Goal: Complete application form: Complete application form

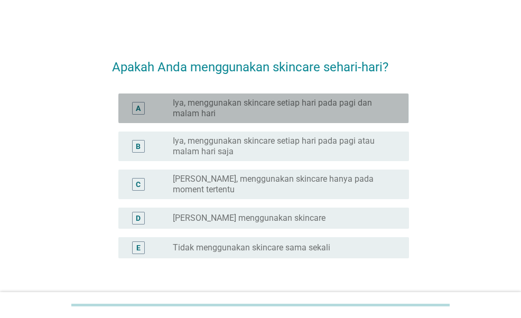
click at [375, 111] on label "Iya, menggunakan skincare setiap hari pada pagi dan malam hari" at bounding box center [282, 108] width 219 height 21
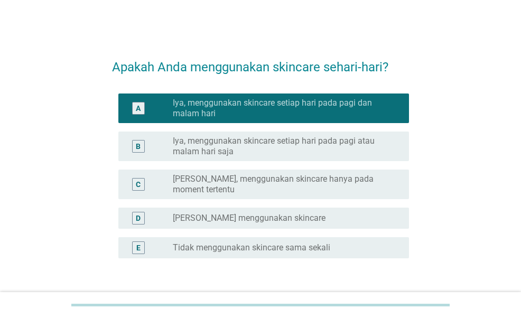
scroll to position [33, 0]
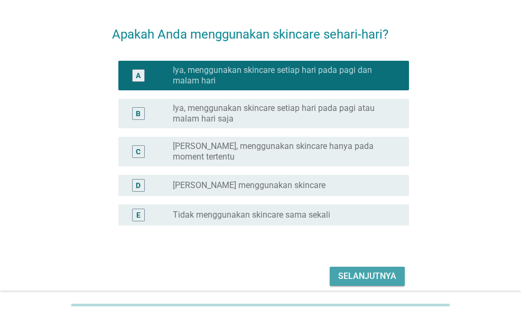
click at [376, 270] on div "Selanjutnya" at bounding box center [367, 276] width 58 height 13
click at [376, 265] on div "Selanjutnya" at bounding box center [260, 276] width 296 height 25
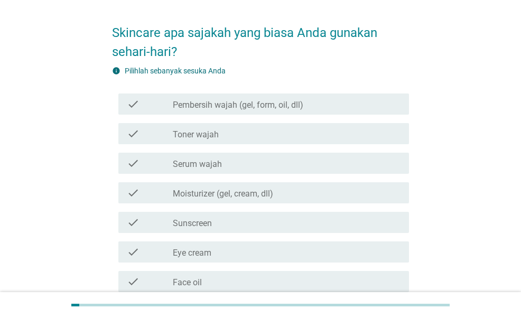
scroll to position [34, 0]
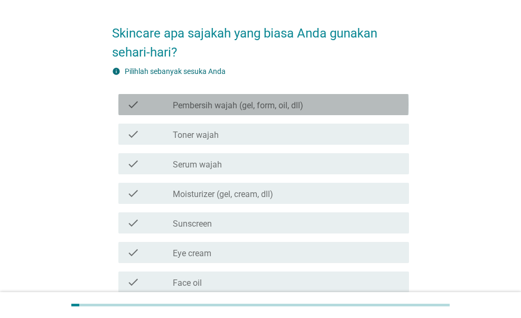
click at [246, 99] on div "check_box_outline_blank Pembersih wajah (gel, form, oil, dll)" at bounding box center [287, 104] width 228 height 13
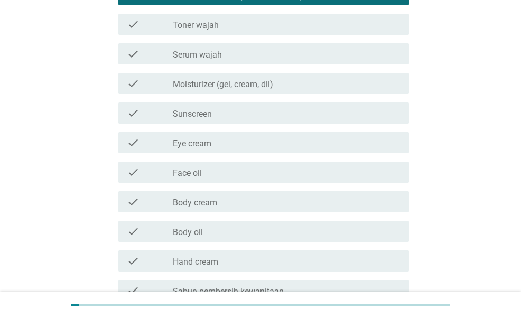
scroll to position [146, 0]
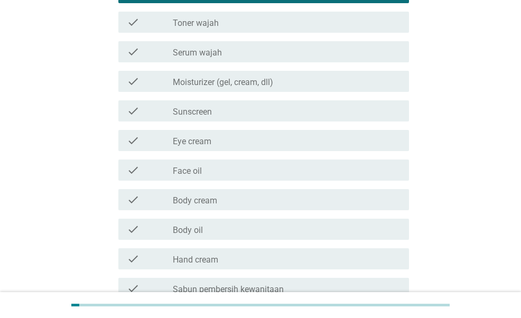
click at [240, 62] on div "check check_box_outline_blank Serum wajah" at bounding box center [260, 52] width 296 height 30
click at [239, 52] on div "check_box_outline_blank Serum wajah" at bounding box center [287, 51] width 228 height 13
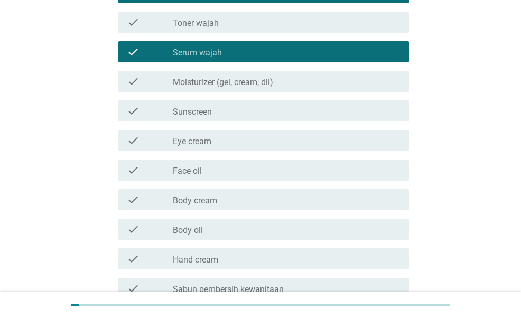
scroll to position [195, 0]
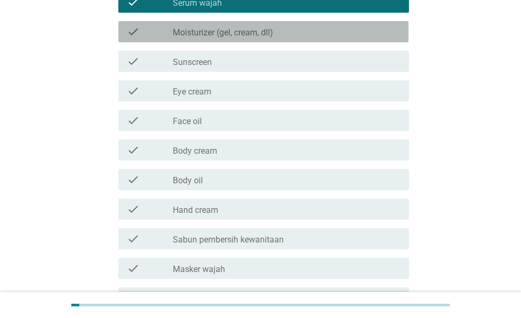
click at [233, 24] on div "check check_box_outline_blank Moisturizer (gel, cream, dll)" at bounding box center [263, 31] width 290 height 21
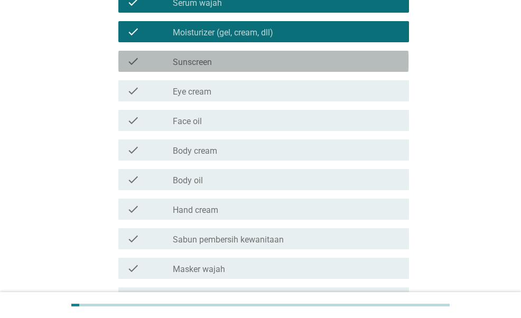
click at [213, 68] on div "check check_box_outline_blank Sunscreen" at bounding box center [263, 61] width 290 height 21
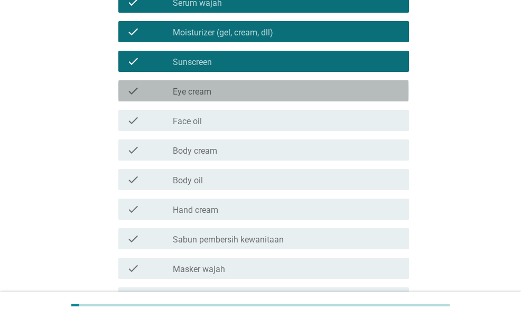
click at [212, 93] on div "check_box_outline_blank Eye cream" at bounding box center [287, 91] width 228 height 13
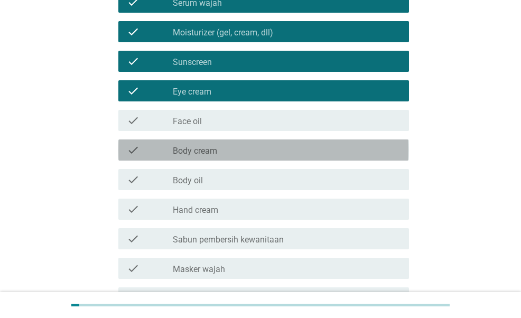
click at [207, 154] on label "Body cream" at bounding box center [195, 151] width 44 height 11
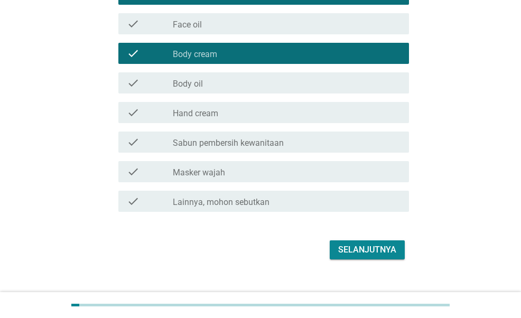
scroll to position [292, 0]
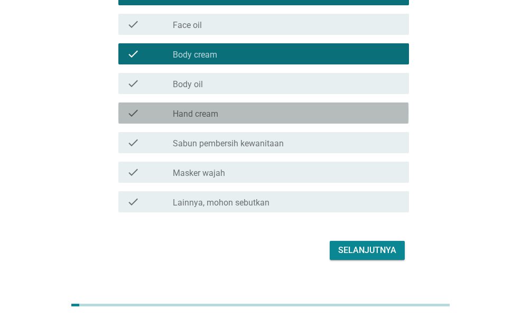
click at [212, 115] on label "Hand cream" at bounding box center [195, 114] width 45 height 11
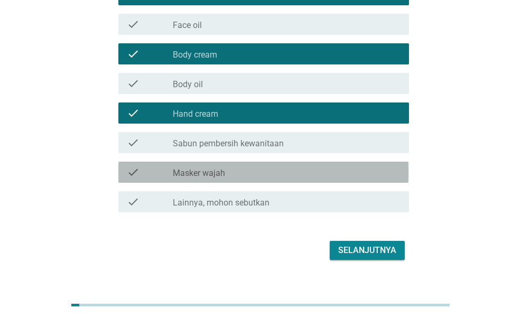
click at [254, 169] on div "check_box_outline_blank Masker wajah" at bounding box center [287, 172] width 228 height 13
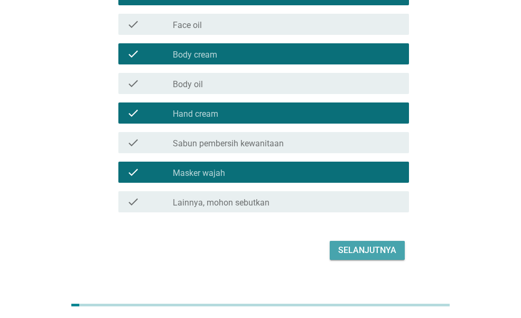
click at [357, 250] on div "Selanjutnya" at bounding box center [367, 250] width 58 height 13
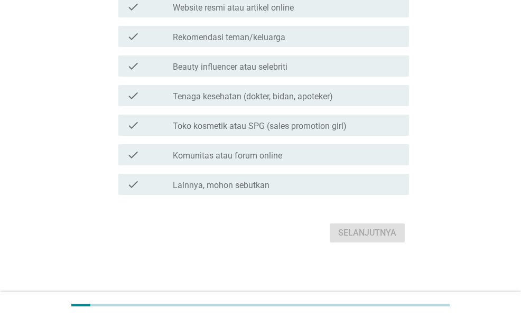
scroll to position [0, 0]
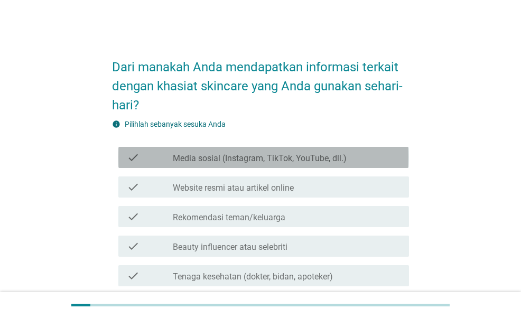
click at [296, 155] on label "Media sosial (Instagram, TikTok, YouTube, dll.)" at bounding box center [260, 158] width 174 height 11
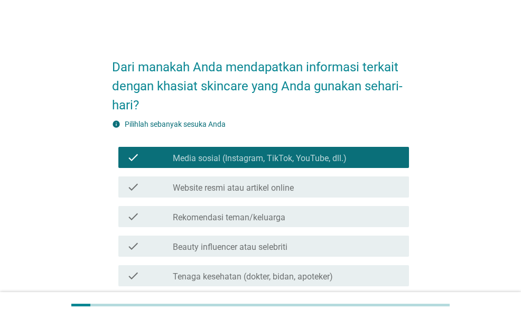
scroll to position [61, 0]
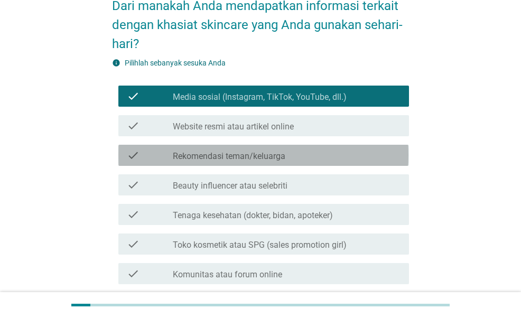
click at [296, 155] on div "check_box_outline_blank Rekomendasi teman/keluarga" at bounding box center [287, 155] width 228 height 13
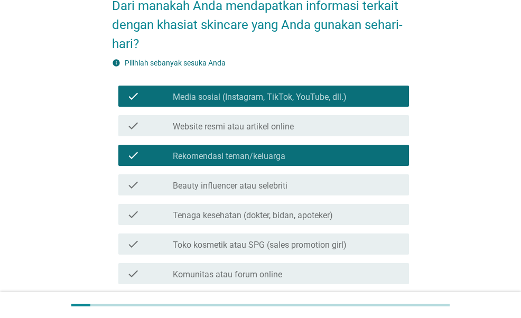
scroll to position [180, 0]
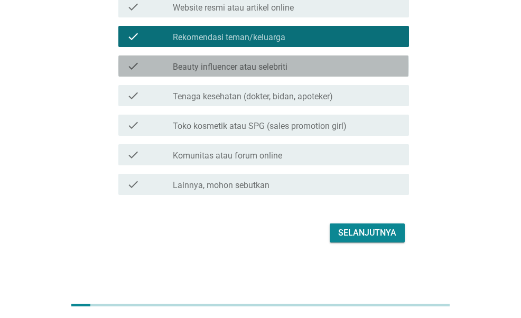
click at [277, 68] on label "Beauty influencer atau selebriti" at bounding box center [230, 67] width 115 height 11
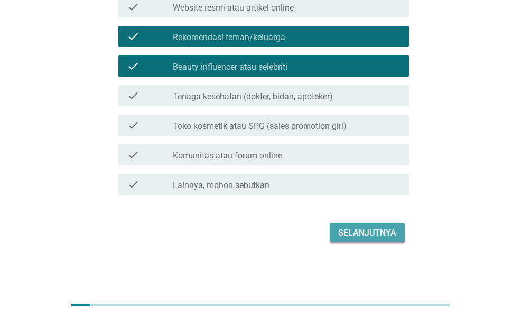
click at [391, 235] on div "Selanjutnya" at bounding box center [367, 233] width 58 height 13
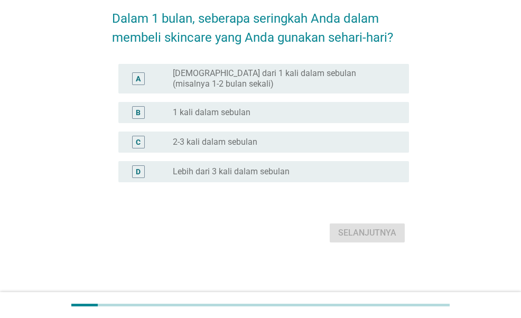
scroll to position [0, 0]
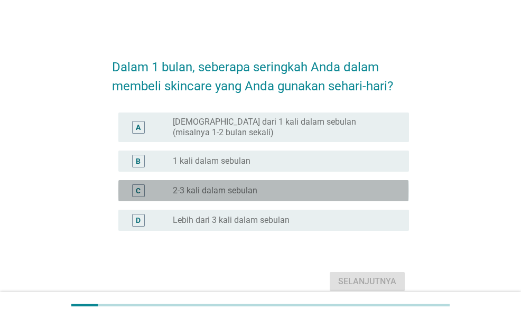
click at [292, 191] on div "radio_button_unchecked 2-3 kali dalam sebulan" at bounding box center [282, 190] width 219 height 11
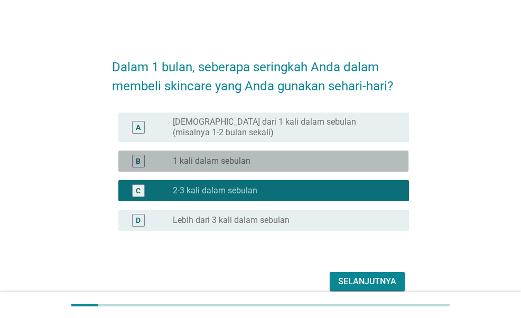
click at [316, 159] on div "radio_button_unchecked 1 kali dalam sebulan" at bounding box center [282, 161] width 219 height 11
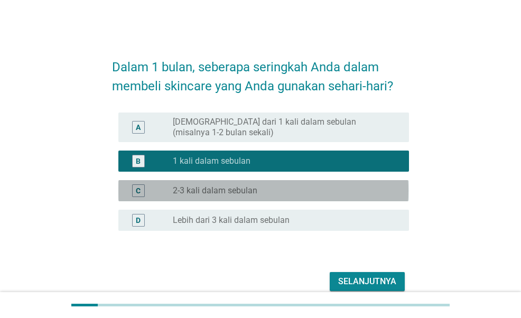
click at [312, 186] on div "radio_button_unchecked 2-3 kali dalam sebulan" at bounding box center [282, 190] width 219 height 11
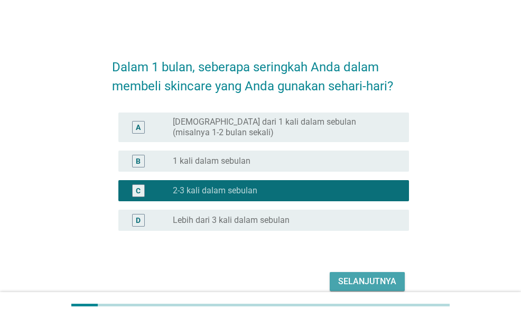
click at [347, 286] on div "Selanjutnya" at bounding box center [367, 281] width 58 height 13
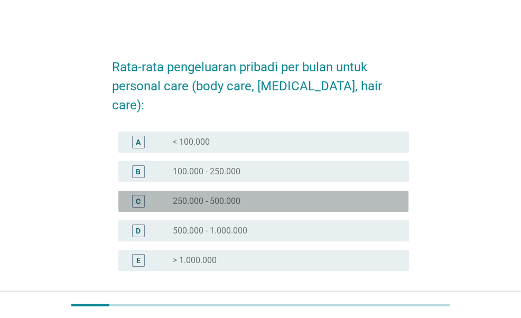
click at [290, 196] on div "radio_button_unchecked 250.000 - 500.000" at bounding box center [282, 201] width 219 height 11
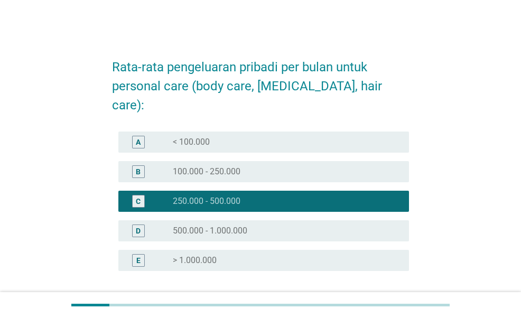
scroll to position [70, 0]
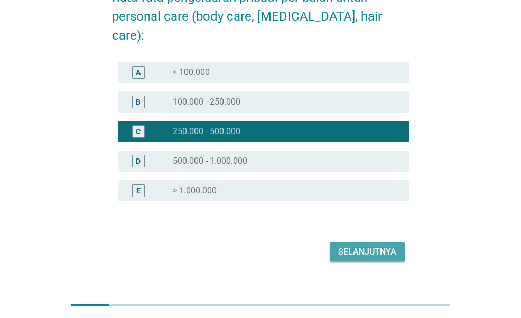
click at [385, 242] on button "Selanjutnya" at bounding box center [367, 251] width 75 height 19
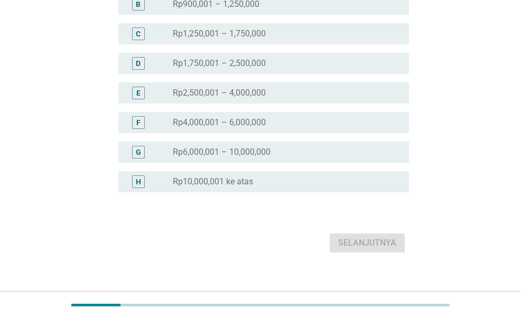
scroll to position [129, 0]
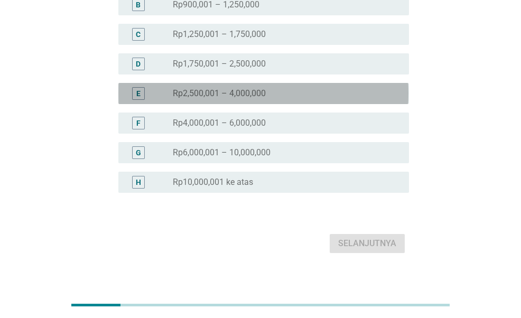
click at [295, 92] on div "radio_button_unchecked Rp2,500,001 – 4,000,000" at bounding box center [282, 93] width 219 height 11
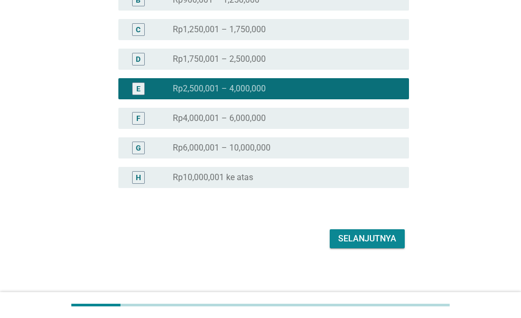
scroll to position [136, 0]
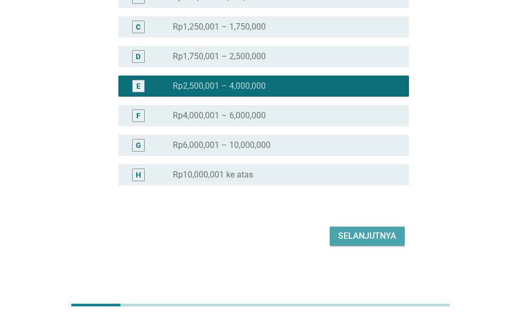
click at [370, 236] on div "Selanjutnya" at bounding box center [367, 236] width 58 height 13
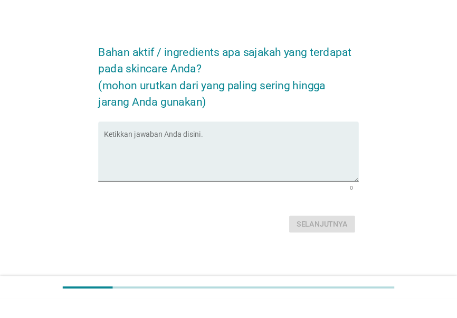
scroll to position [0, 0]
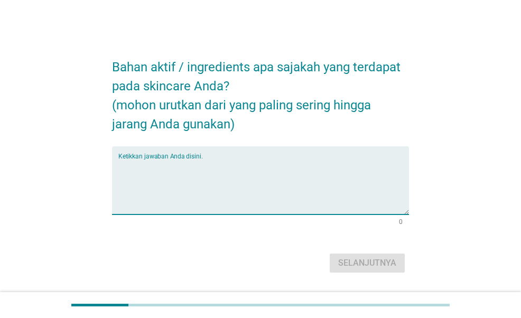
click at [282, 182] on textarea "Ketikkan jawaban Anda disini." at bounding box center [263, 186] width 290 height 55
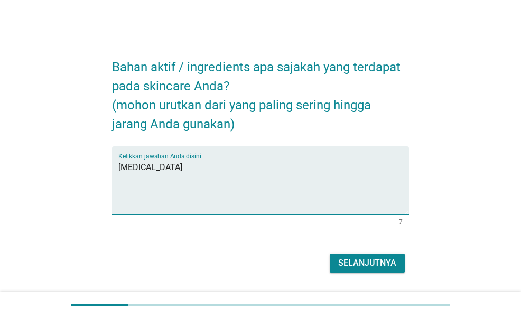
type textarea "[MEDICAL_DATA]"
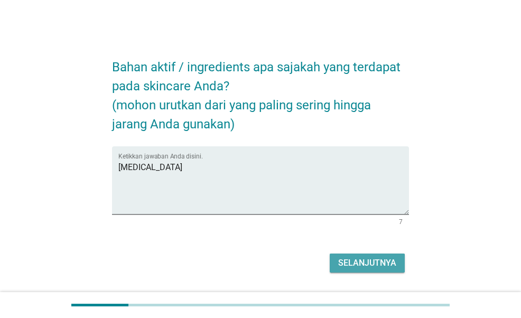
click at [378, 257] on div "Selanjutnya" at bounding box center [367, 263] width 58 height 13
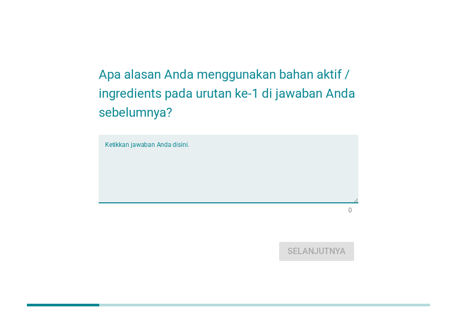
click at [243, 160] on textarea "Ketikkan jawaban Anda disini." at bounding box center [232, 174] width 254 height 55
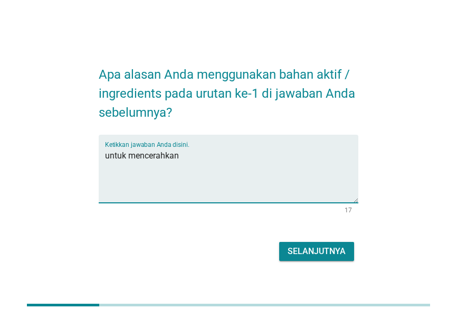
type textarea "untuk mencerahkan"
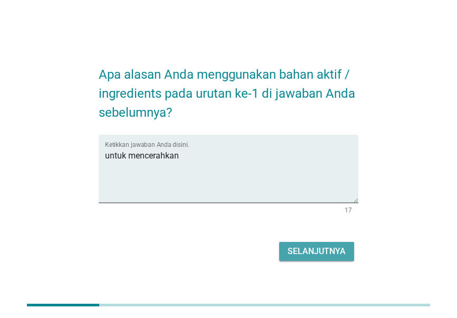
click at [321, 258] on button "Selanjutnya" at bounding box center [316, 251] width 75 height 19
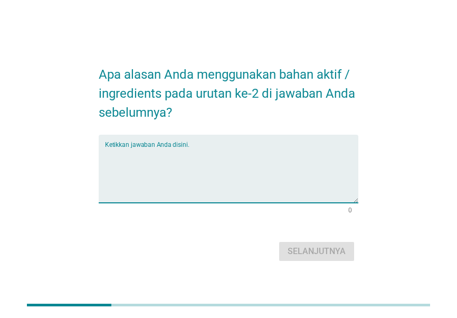
click at [221, 169] on textarea "Ketikkan jawaban Anda disini." at bounding box center [232, 174] width 254 height 55
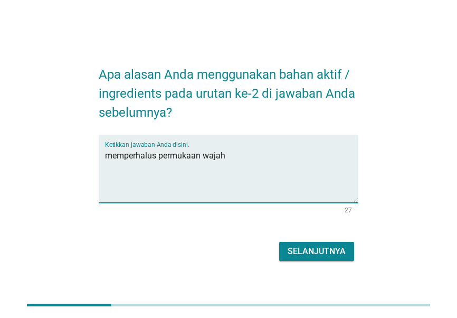
type textarea "memperhalus permukaan wajah"
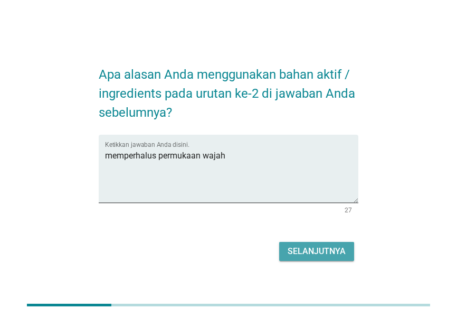
click at [327, 255] on div "Selanjutnya" at bounding box center [317, 251] width 58 height 13
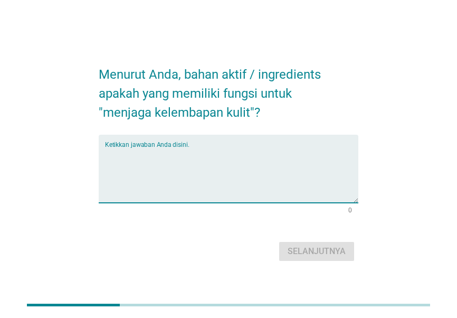
click at [212, 148] on textarea "Ketikkan jawaban Anda disini." at bounding box center [232, 174] width 254 height 55
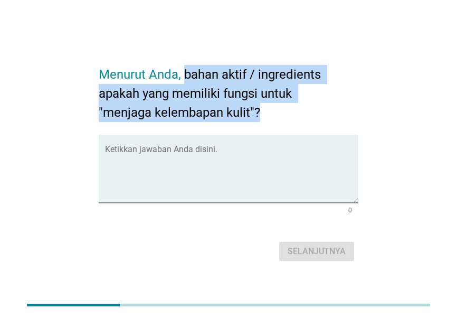
drag, startPoint x: 184, startPoint y: 72, endPoint x: 274, endPoint y: 111, distance: 97.9
click at [274, 111] on h2 "Menurut Anda, bahan aktif / ingredients apakah yang memiliki fungsi untuk "menj…" at bounding box center [229, 88] width 260 height 68
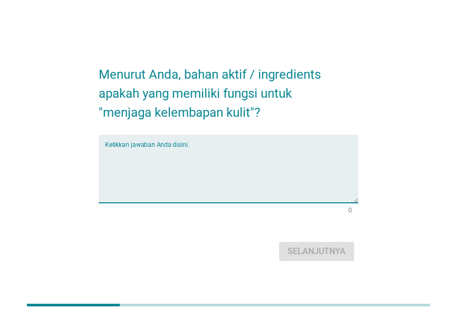
click at [218, 166] on textarea "Ketikkan jawaban Anda disini." at bounding box center [232, 174] width 254 height 55
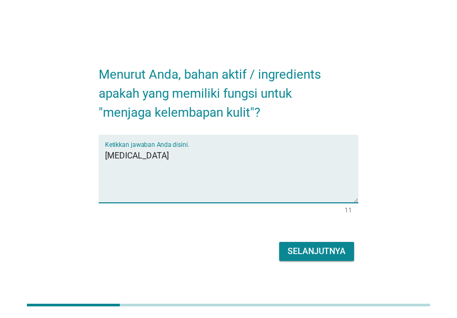
type textarea "[MEDICAL_DATA]"
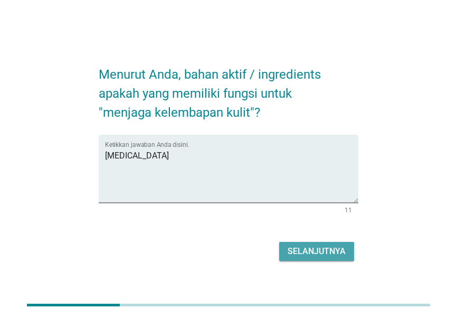
click at [342, 252] on div "Selanjutnya" at bounding box center [317, 251] width 58 height 13
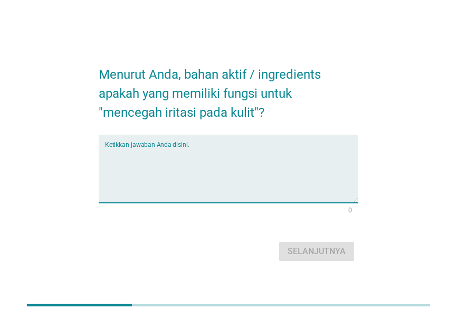
click at [241, 165] on textarea "Ketikkan jawaban Anda disini." at bounding box center [232, 174] width 254 height 55
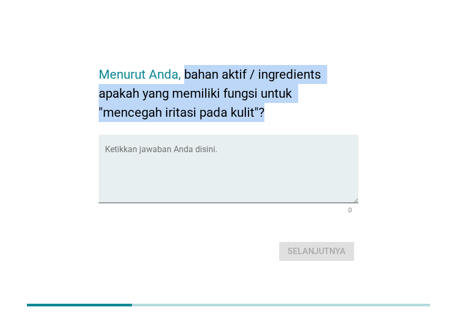
drag, startPoint x: 185, startPoint y: 71, endPoint x: 266, endPoint y: 110, distance: 89.3
click at [266, 110] on h2 "Menurut Anda, bahan aktif / ingredients apakah yang memiliki fungsi untuk "menc…" at bounding box center [229, 88] width 260 height 68
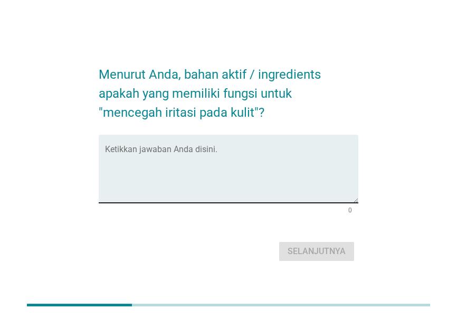
click at [226, 169] on textarea "Ketikkan jawaban Anda disini." at bounding box center [232, 174] width 254 height 55
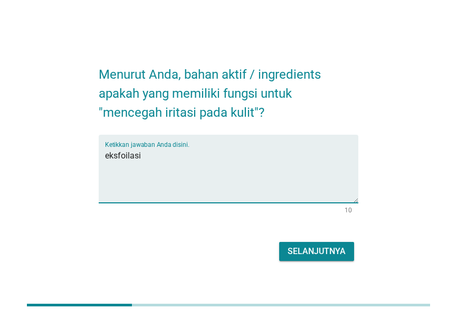
type textarea "eksfoilasi"
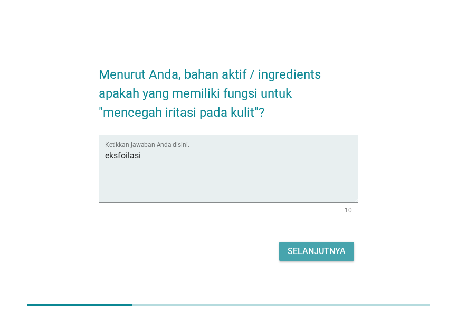
click at [329, 249] on div "Selanjutnya" at bounding box center [317, 251] width 58 height 13
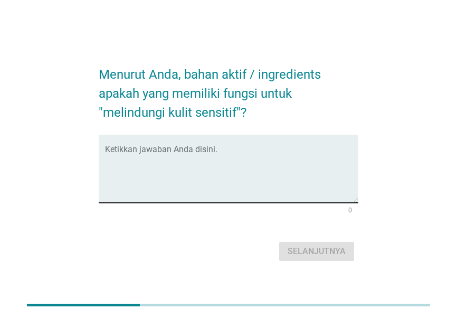
click at [189, 172] on textarea "Ketikkan jawaban Anda disini." at bounding box center [232, 174] width 254 height 55
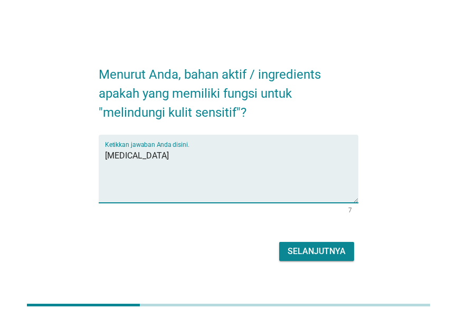
type textarea "[MEDICAL_DATA]"
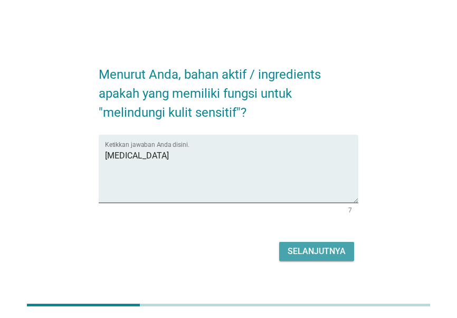
click at [331, 250] on div "Selanjutnya" at bounding box center [317, 251] width 58 height 13
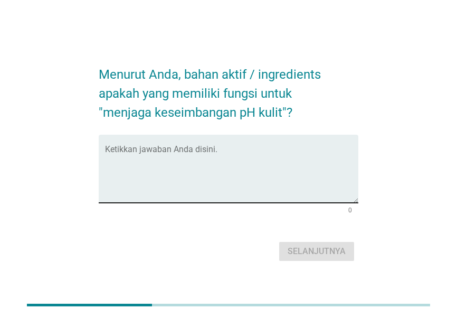
click at [207, 146] on div "Ketikkan jawaban Anda disini." at bounding box center [232, 169] width 254 height 68
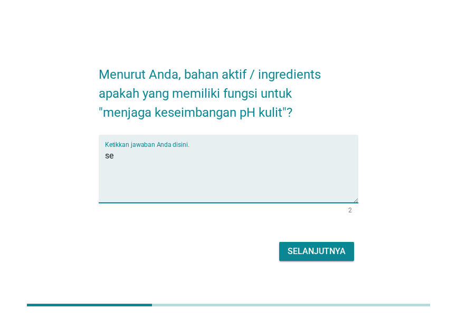
type textarea "s"
type textarea "[MEDICAL_DATA]"
click at [315, 250] on div "Selanjutnya" at bounding box center [317, 251] width 58 height 13
click at [315, 250] on div "Selanjutnya" at bounding box center [229, 251] width 260 height 25
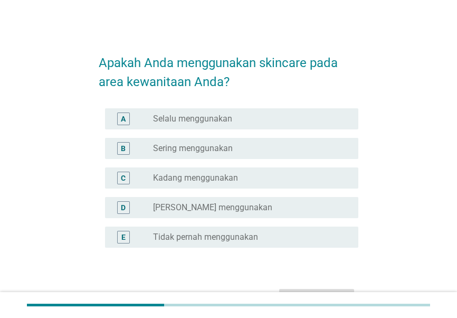
click at [247, 146] on div "radio_button_unchecked Sering menggunakan" at bounding box center [247, 148] width 189 height 11
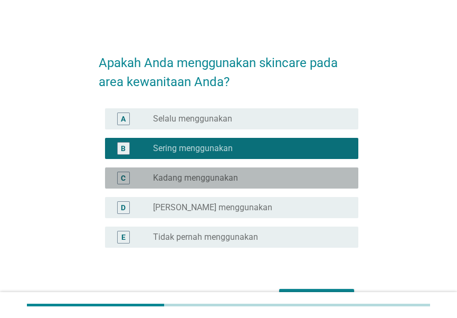
click at [256, 169] on div "C radio_button_unchecked Kadang menggunakan" at bounding box center [232, 177] width 254 height 21
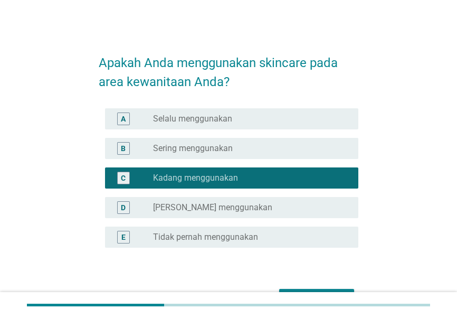
scroll to position [61, 0]
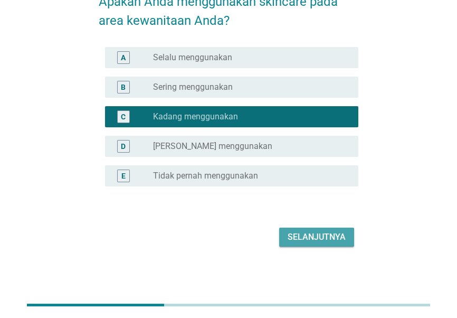
click at [332, 236] on div "Selanjutnya" at bounding box center [317, 237] width 58 height 13
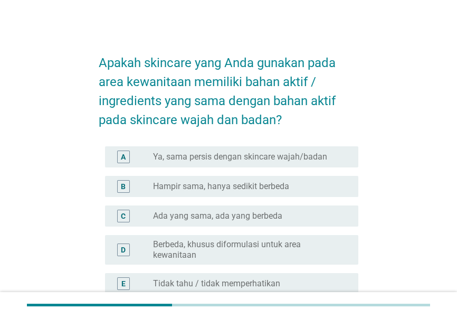
scroll to position [146, 0]
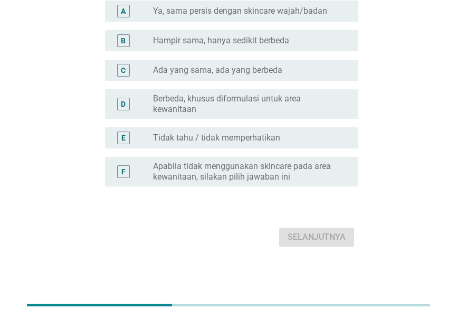
click at [275, 114] on label "Berbeda, khusus diformulasi untuk area kewanitaan" at bounding box center [247, 103] width 189 height 21
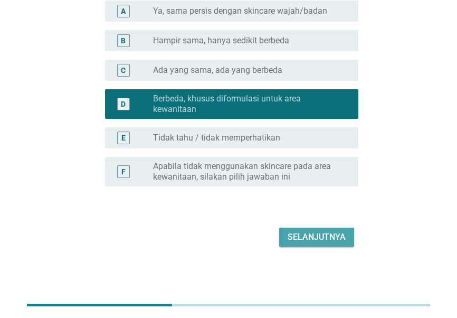
click at [324, 240] on div "Selanjutnya" at bounding box center [317, 237] width 58 height 13
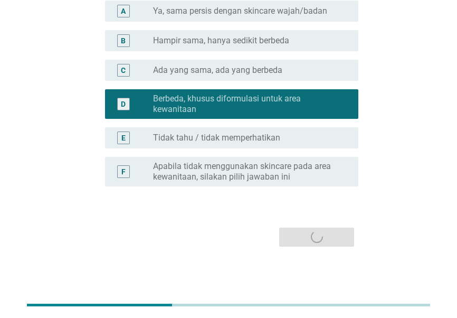
scroll to position [0, 0]
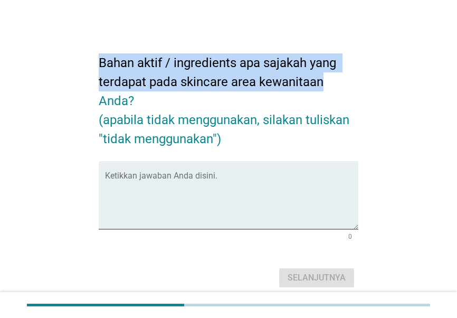
drag, startPoint x: 98, startPoint y: 57, endPoint x: 323, endPoint y: 80, distance: 226.8
click at [323, 80] on div "Bahan aktif / ingredients apa sajakah yang terdapat pada skincare area kewanita…" at bounding box center [228, 166] width 277 height 265
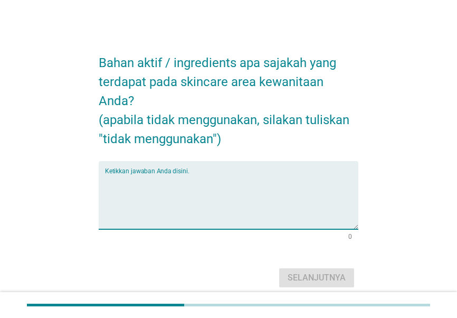
click at [220, 181] on textarea "Ketikkan jawaban Anda disini." at bounding box center [232, 201] width 254 height 55
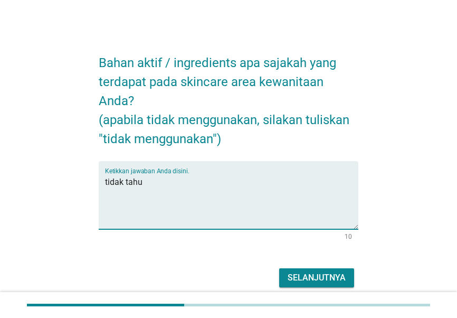
type textarea "tidak tahu"
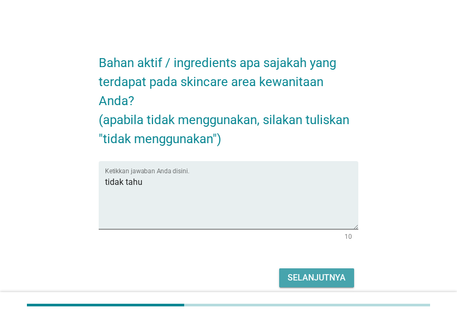
click at [325, 272] on div "Selanjutnya" at bounding box center [317, 278] width 58 height 13
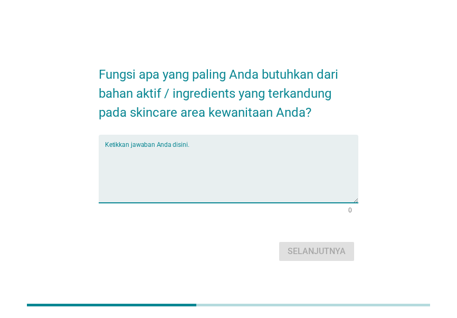
click at [232, 159] on textarea "Ketikkan jawaban Anda disini." at bounding box center [232, 174] width 254 height 55
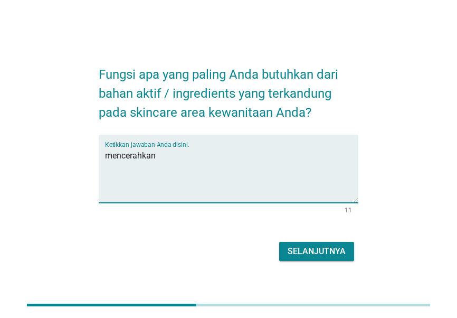
type textarea "mencerahkan"
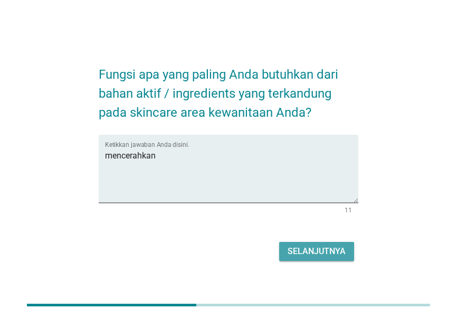
click at [315, 252] on div "Selanjutnya" at bounding box center [317, 251] width 58 height 13
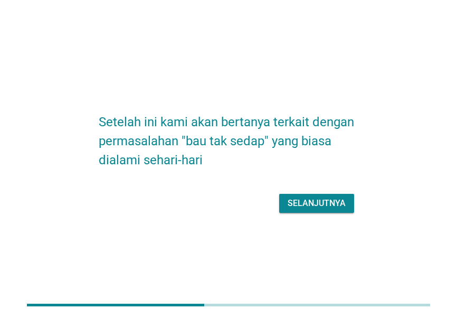
click at [332, 203] on div "Selanjutnya" at bounding box center [317, 203] width 58 height 13
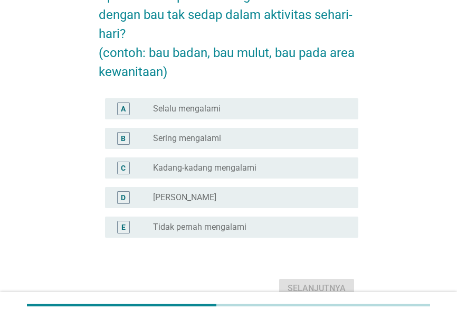
scroll to position [69, 0]
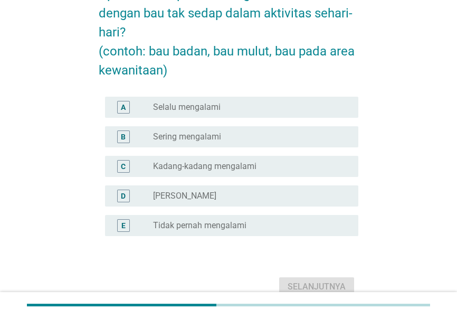
click at [302, 161] on div "radio_button_unchecked Kadang-kadang mengalami" at bounding box center [247, 166] width 189 height 11
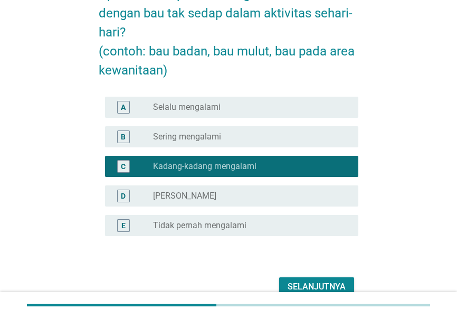
scroll to position [94, 0]
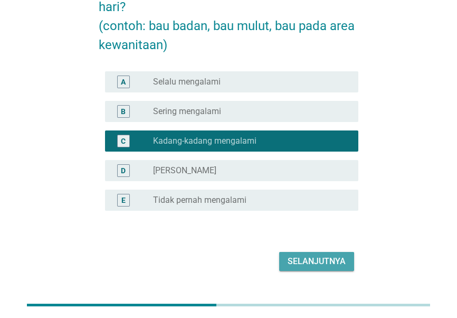
click at [323, 257] on div "Selanjutnya" at bounding box center [317, 261] width 58 height 13
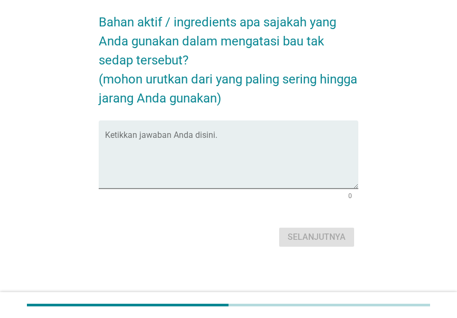
scroll to position [0, 0]
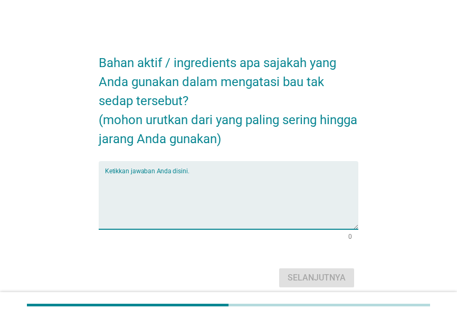
click at [138, 179] on textarea "Ketikkan jawaban Anda disini." at bounding box center [232, 201] width 254 height 55
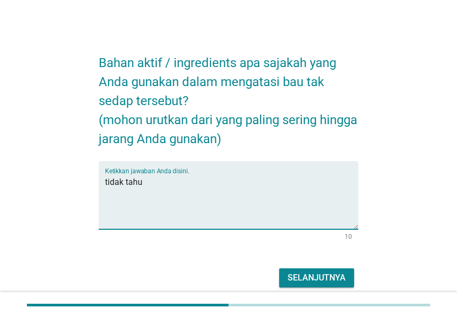
type textarea "tidak tahu"
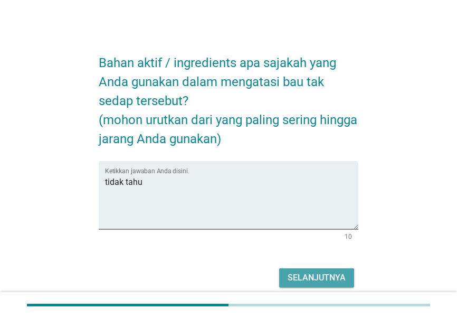
click at [314, 275] on div "Selanjutnya" at bounding box center [317, 278] width 58 height 13
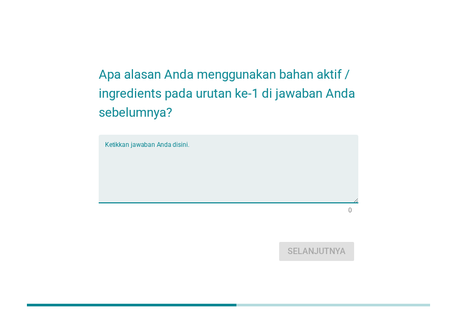
click at [183, 179] on textarea "Ketikkan jawaban Anda disini." at bounding box center [232, 174] width 254 height 55
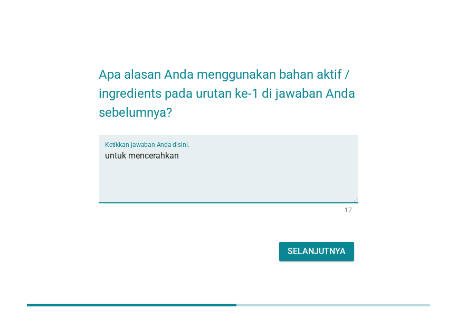
type textarea "untuk mencerahkan"
click at [317, 249] on div "Selanjutnya" at bounding box center [317, 251] width 58 height 13
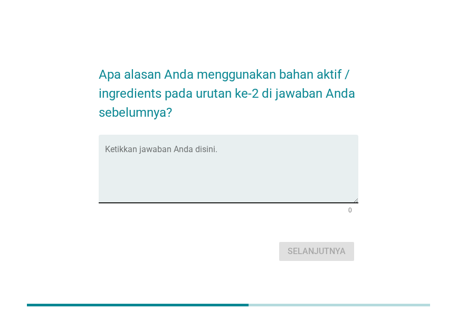
click at [204, 143] on div "Ketikkan jawaban Anda disini." at bounding box center [232, 169] width 254 height 68
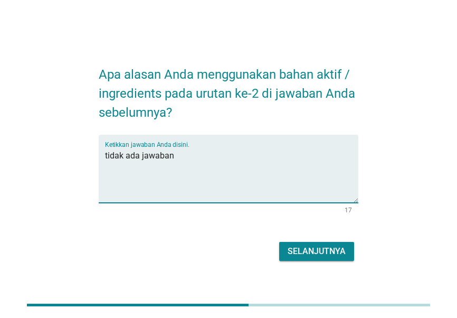
type textarea "tidak ada jawaban"
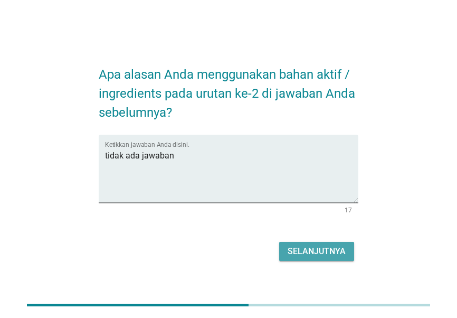
click at [335, 254] on div "Selanjutnya" at bounding box center [317, 251] width 58 height 13
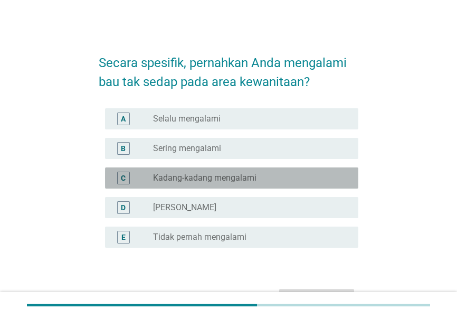
click at [289, 173] on div "radio_button_unchecked Kadang-kadang mengalami" at bounding box center [247, 178] width 189 height 11
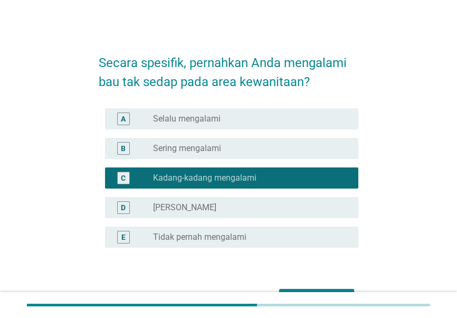
scroll to position [61, 0]
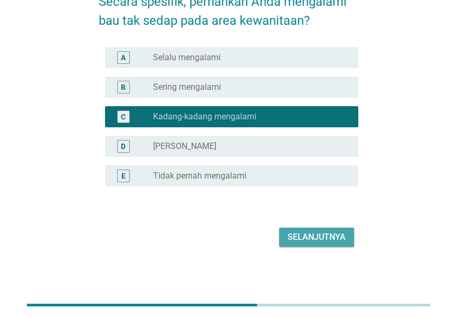
click at [320, 233] on div "Selanjutnya" at bounding box center [317, 237] width 58 height 13
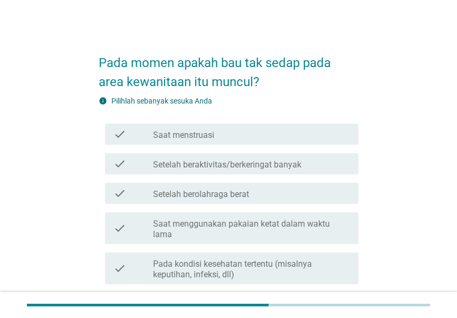
scroll to position [15, 0]
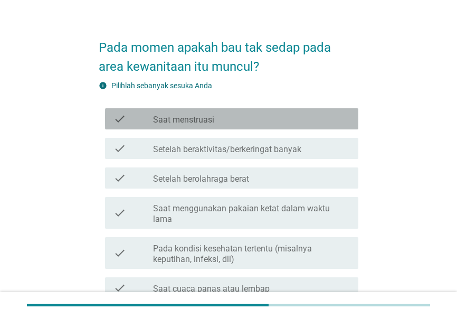
click at [307, 119] on div "check_box_outline_blank Saat menstruasi" at bounding box center [251, 119] width 197 height 13
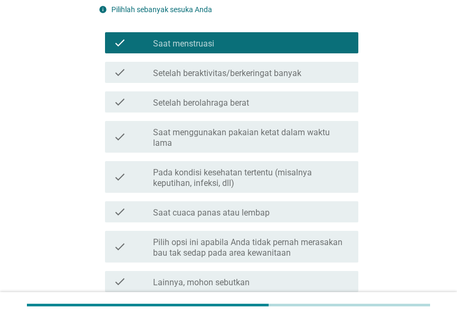
scroll to position [97, 0]
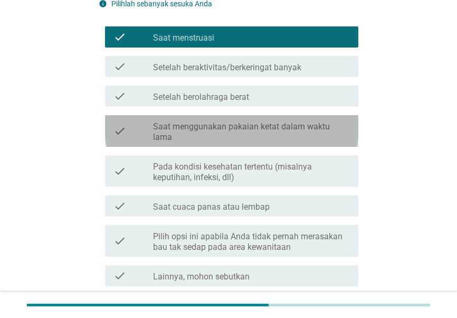
click at [307, 119] on div "check_box_outline_blank Saat menggunakan pakaian ketat dalam waktu lama" at bounding box center [251, 130] width 197 height 23
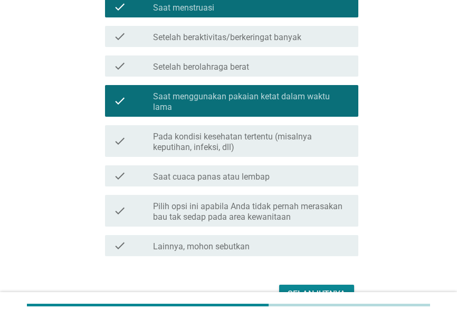
scroll to position [137, 0]
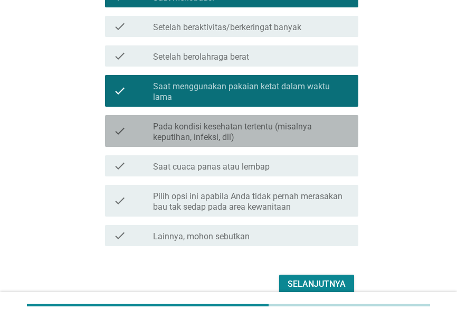
click at [306, 123] on label "Pada kondisi kesehatan tertentu (misalnya keputihan, infeksi, dll)" at bounding box center [251, 131] width 197 height 21
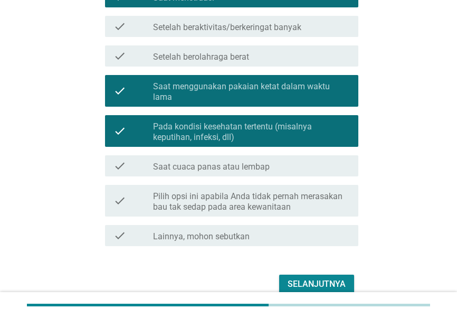
click at [314, 278] on div "Selanjutnya" at bounding box center [317, 284] width 58 height 13
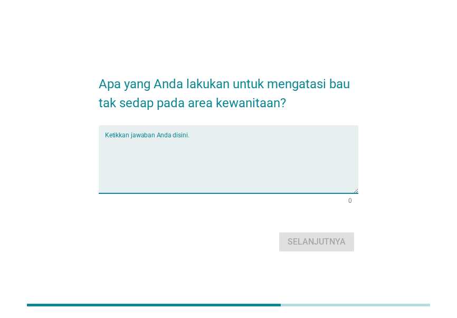
click at [248, 146] on textarea "Ketikkan jawaban Anda disini." at bounding box center [232, 165] width 254 height 55
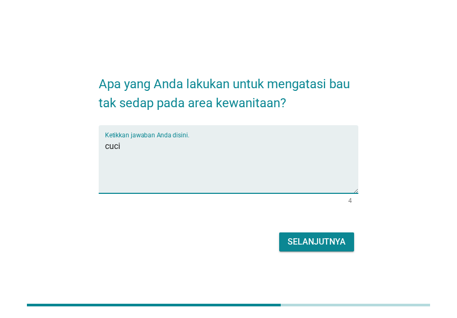
type textarea "cuci"
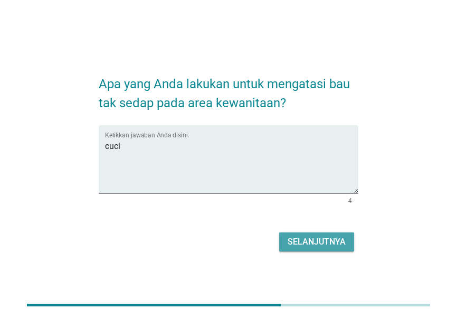
click at [327, 236] on div "Selanjutnya" at bounding box center [317, 242] width 58 height 13
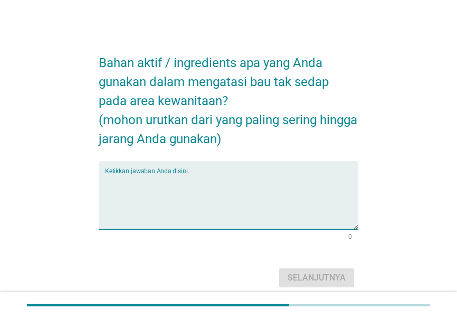
click at [260, 176] on textarea "Ketikkan jawaban Anda disini." at bounding box center [232, 201] width 254 height 55
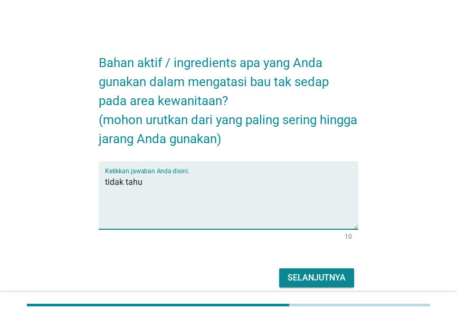
type textarea "tidak tahu"
click at [321, 274] on div "Selanjutnya" at bounding box center [317, 278] width 58 height 13
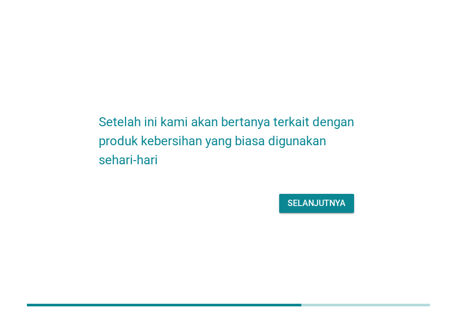
click at [334, 191] on div "Selanjutnya" at bounding box center [229, 203] width 260 height 25
click at [331, 197] on div "Selanjutnya" at bounding box center [317, 203] width 58 height 13
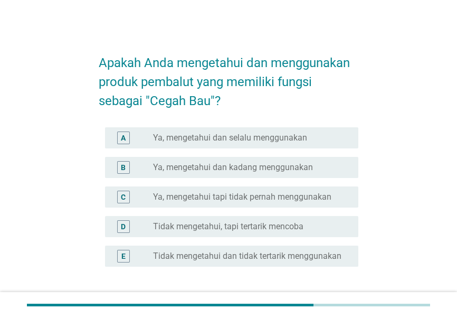
click at [311, 165] on label "Ya, mengetahui dan kadang menggunakan" at bounding box center [233, 167] width 160 height 11
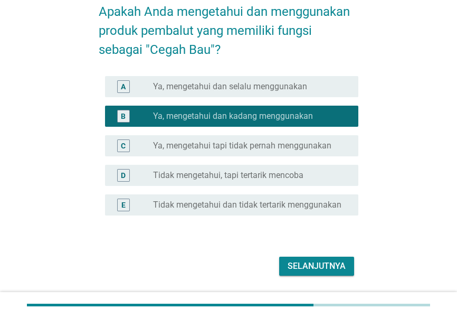
scroll to position [53, 0]
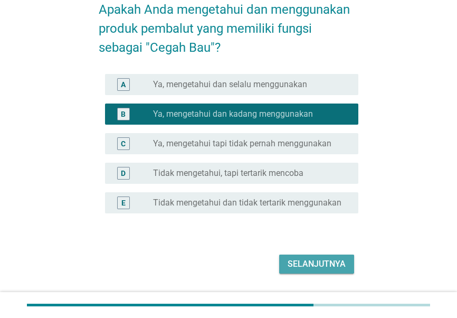
click at [334, 266] on div "Selanjutnya" at bounding box center [317, 264] width 58 height 13
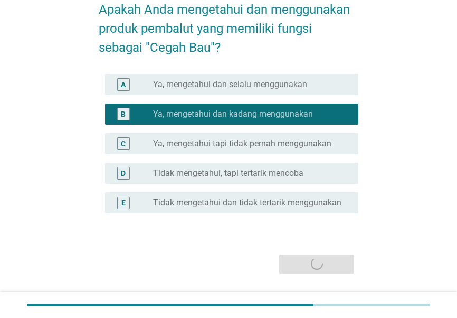
scroll to position [0, 0]
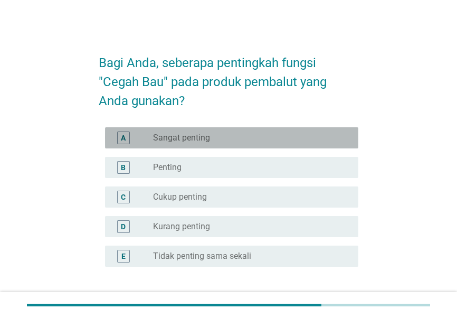
click at [294, 138] on div "radio_button_unchecked Sangat penting" at bounding box center [247, 138] width 189 height 11
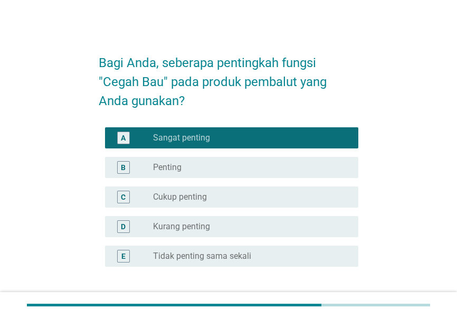
scroll to position [80, 0]
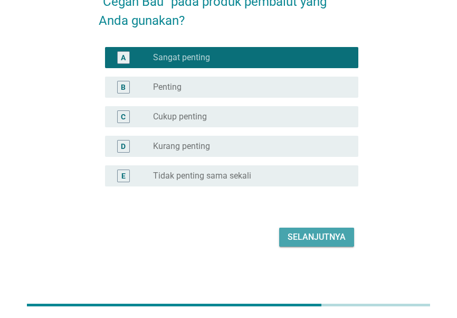
click at [311, 229] on button "Selanjutnya" at bounding box center [316, 237] width 75 height 19
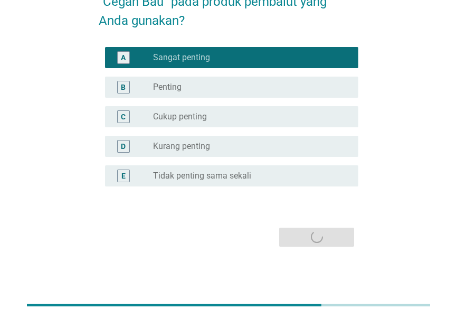
scroll to position [0, 0]
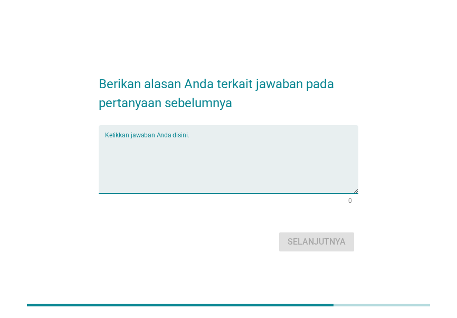
click at [218, 141] on textarea "Ketikkan jawaban Anda disini." at bounding box center [232, 165] width 254 height 55
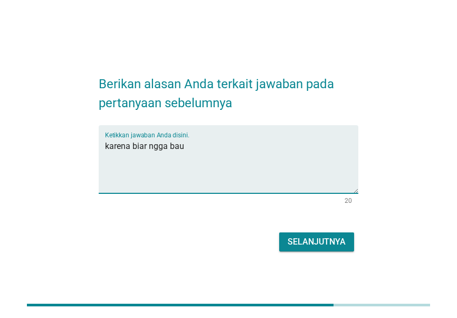
type textarea "karena biar ngga bau"
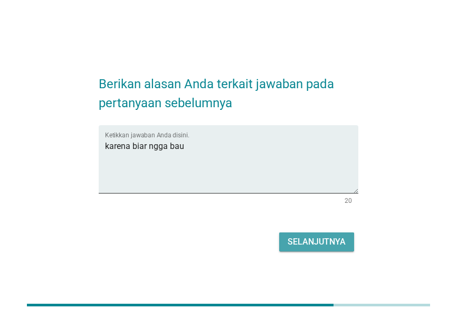
click at [334, 241] on div "Selanjutnya" at bounding box center [317, 242] width 58 height 13
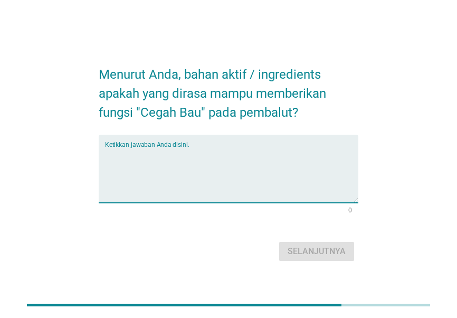
click at [255, 162] on textarea "Ketikkan jawaban Anda disini." at bounding box center [232, 174] width 254 height 55
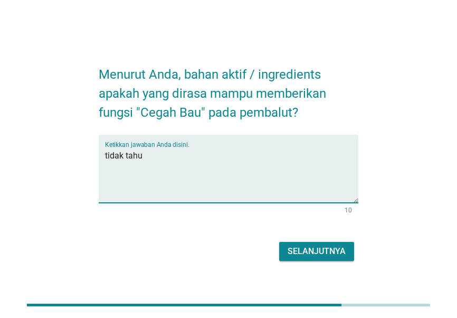
type textarea "tidak tahu"
click at [311, 246] on div "Selanjutnya" at bounding box center [317, 251] width 58 height 13
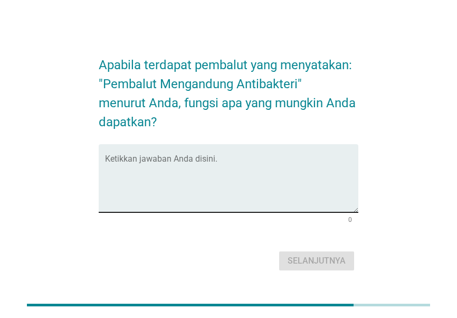
click at [218, 166] on textarea "Ketikkan jawaban Anda disini." at bounding box center [232, 184] width 254 height 55
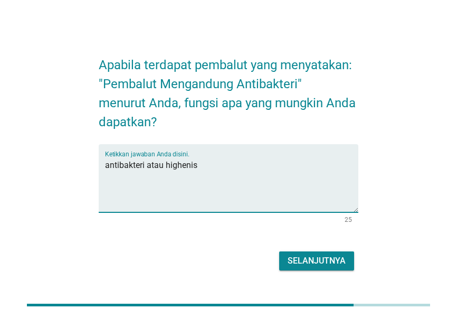
type textarea "antibakteri atau highenis"
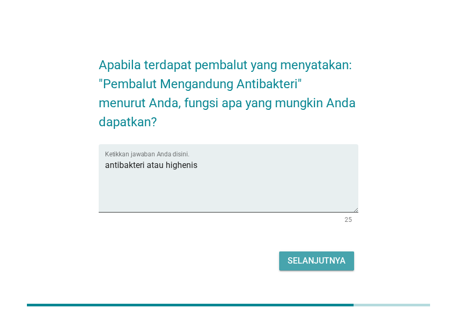
click at [304, 257] on div "Selanjutnya" at bounding box center [317, 261] width 58 height 13
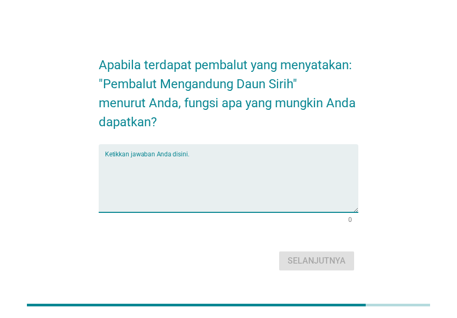
click at [248, 166] on textarea "Ketikkan jawaban Anda disini." at bounding box center [232, 184] width 254 height 55
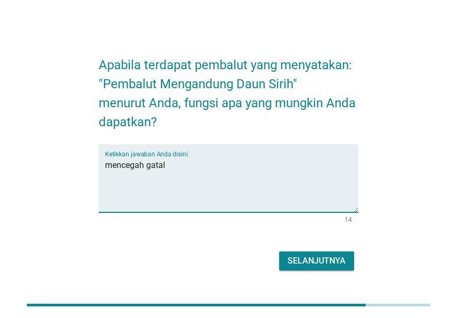
type textarea "mencegah gatal"
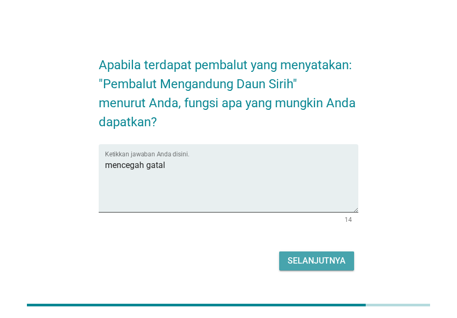
click at [310, 253] on button "Selanjutnya" at bounding box center [316, 260] width 75 height 19
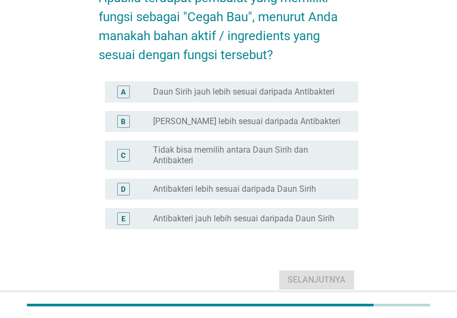
scroll to position [74, 0]
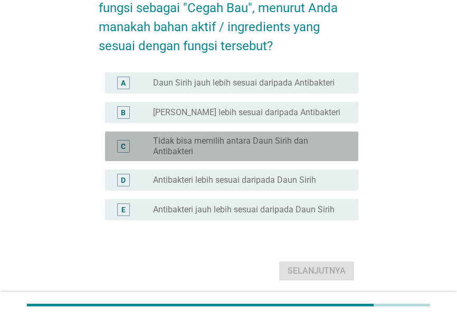
click at [308, 142] on label "Tidak bisa memilih antara Daun Sirih dan Antibakteri" at bounding box center [247, 146] width 189 height 21
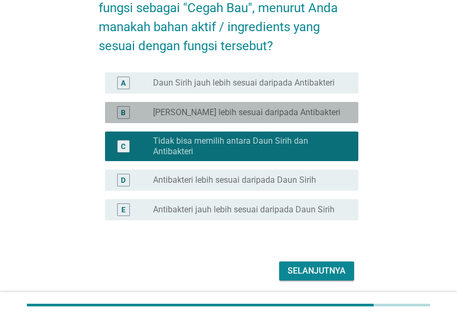
click at [332, 109] on div "radio_button_unchecked Daun Sirih lebih sesuai daripada Antibakteri" at bounding box center [247, 112] width 189 height 11
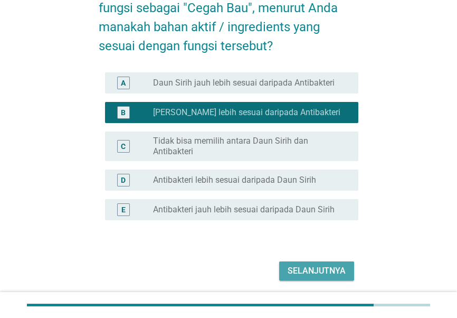
click at [318, 273] on div "Selanjutnya" at bounding box center [317, 271] width 58 height 13
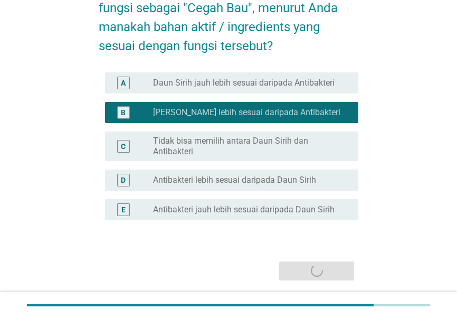
scroll to position [0, 0]
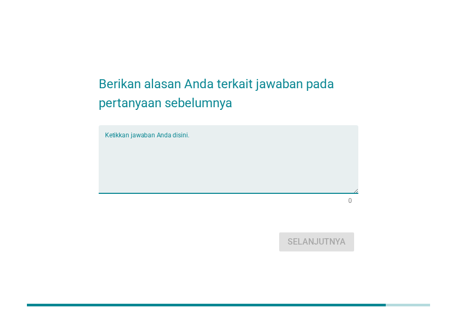
click at [240, 145] on textarea "Ketikkan jawaban Anda disini." at bounding box center [232, 165] width 254 height 55
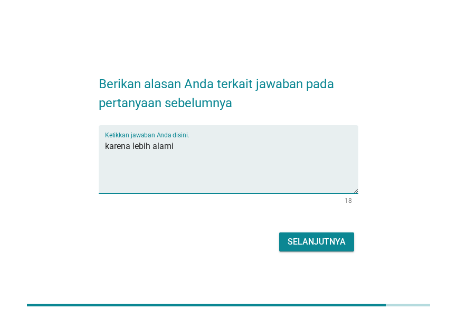
type textarea "karena lebih alami"
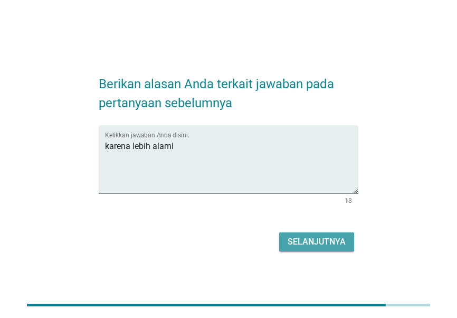
click at [308, 237] on div "Selanjutnya" at bounding box center [317, 242] width 58 height 13
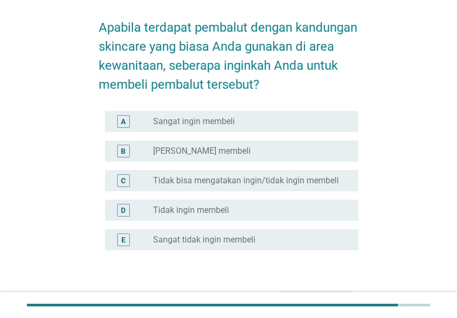
scroll to position [36, 0]
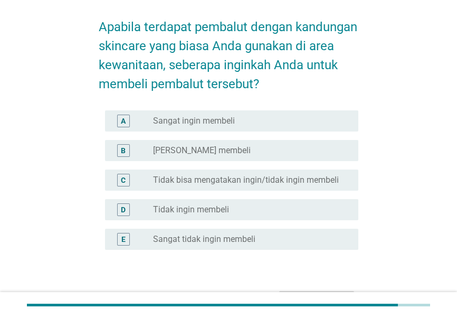
click at [251, 114] on div "A radio_button_unchecked Sangat ingin membeli" at bounding box center [232, 120] width 254 height 21
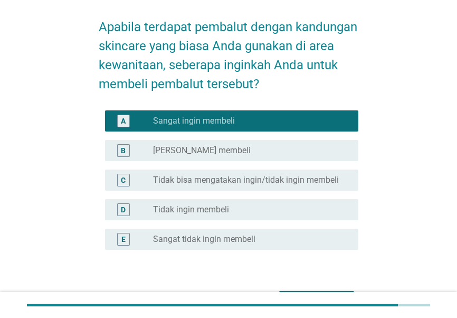
scroll to position [99, 0]
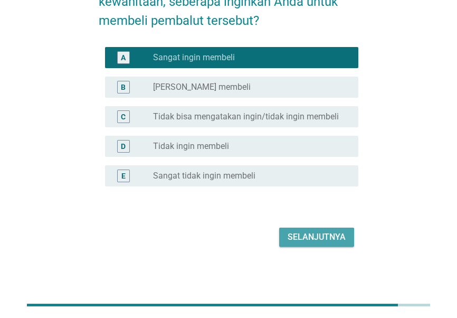
click at [320, 237] on div "Selanjutnya" at bounding box center [317, 237] width 58 height 13
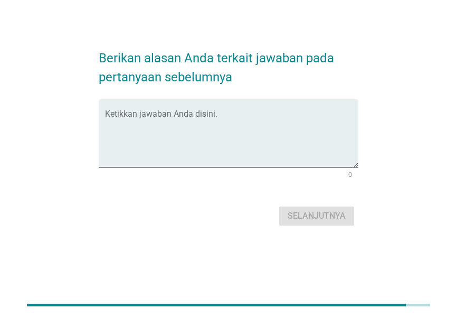
scroll to position [0, 0]
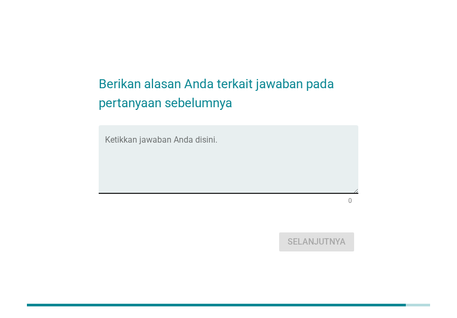
click at [224, 136] on div "Ketikkan jawaban Anda disini." at bounding box center [232, 159] width 254 height 68
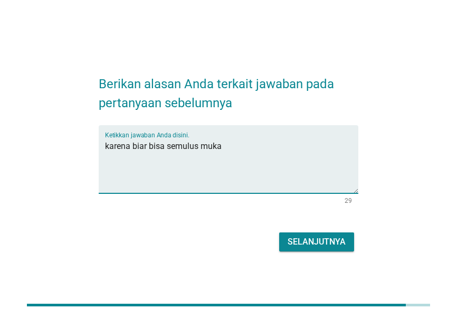
type textarea "karena biar bisa semulus muka"
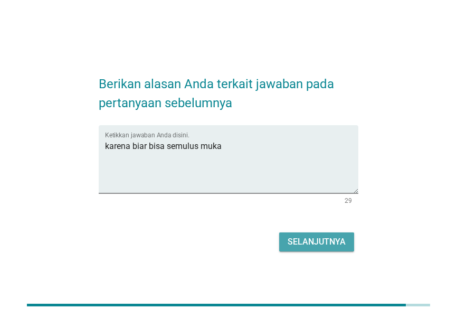
click at [312, 248] on button "Selanjutnya" at bounding box center [316, 241] width 75 height 19
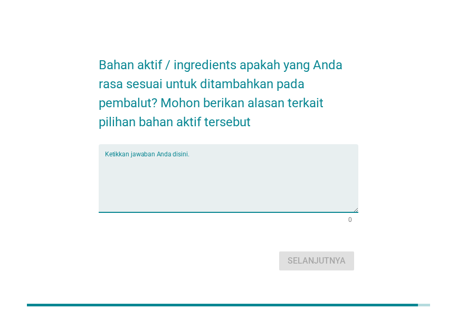
click at [230, 176] on textarea "Ketikkan jawaban Anda disini." at bounding box center [232, 184] width 254 height 55
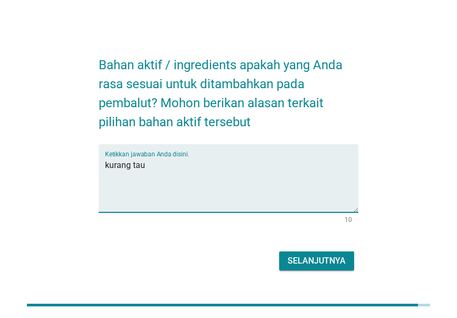
type textarea "kurang tau"
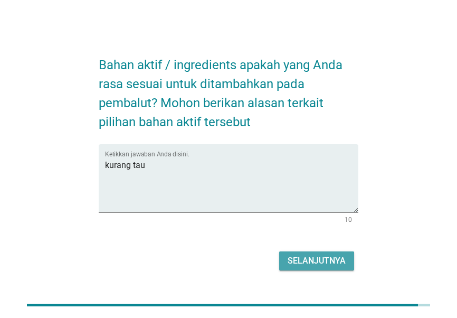
click at [332, 260] on div "Selanjutnya" at bounding box center [317, 261] width 58 height 13
